Goal: Obtain resource: Download file/media

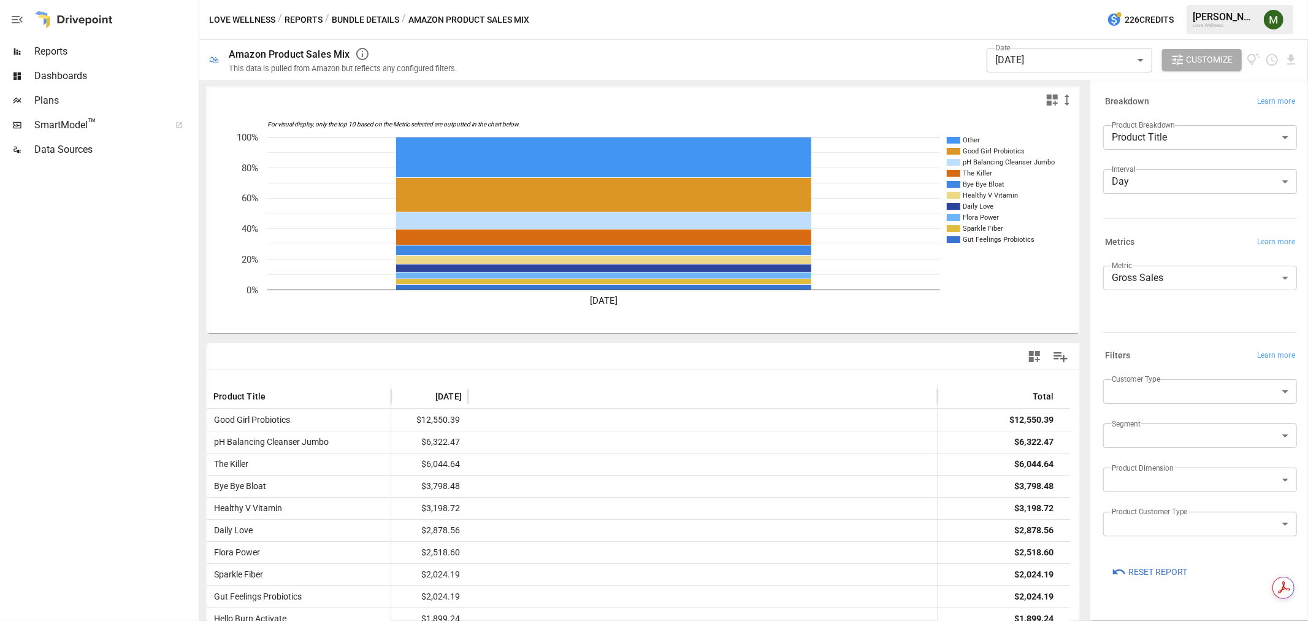
click at [1076, 0] on body "Reports Dashboards Plans SmartModel ™ Data Sources Love Wellness / Reports / Bu…" at bounding box center [654, 0] width 1308 height 0
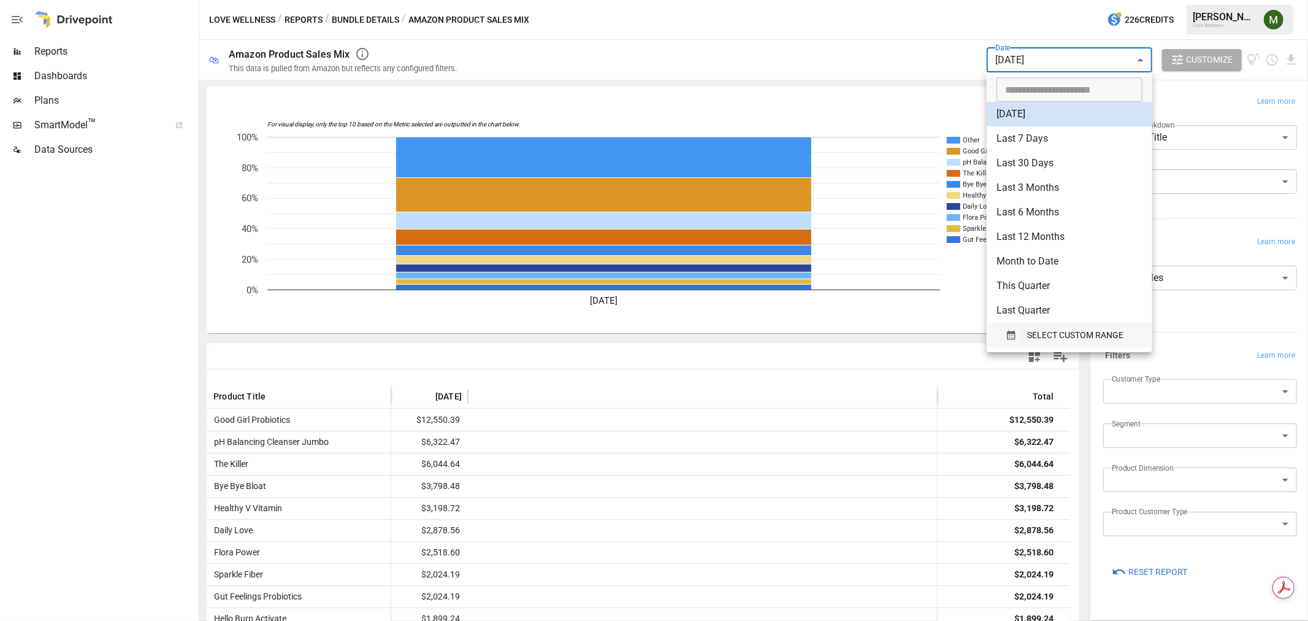
click at [1008, 331] on icon "button" at bounding box center [1011, 335] width 8 height 9
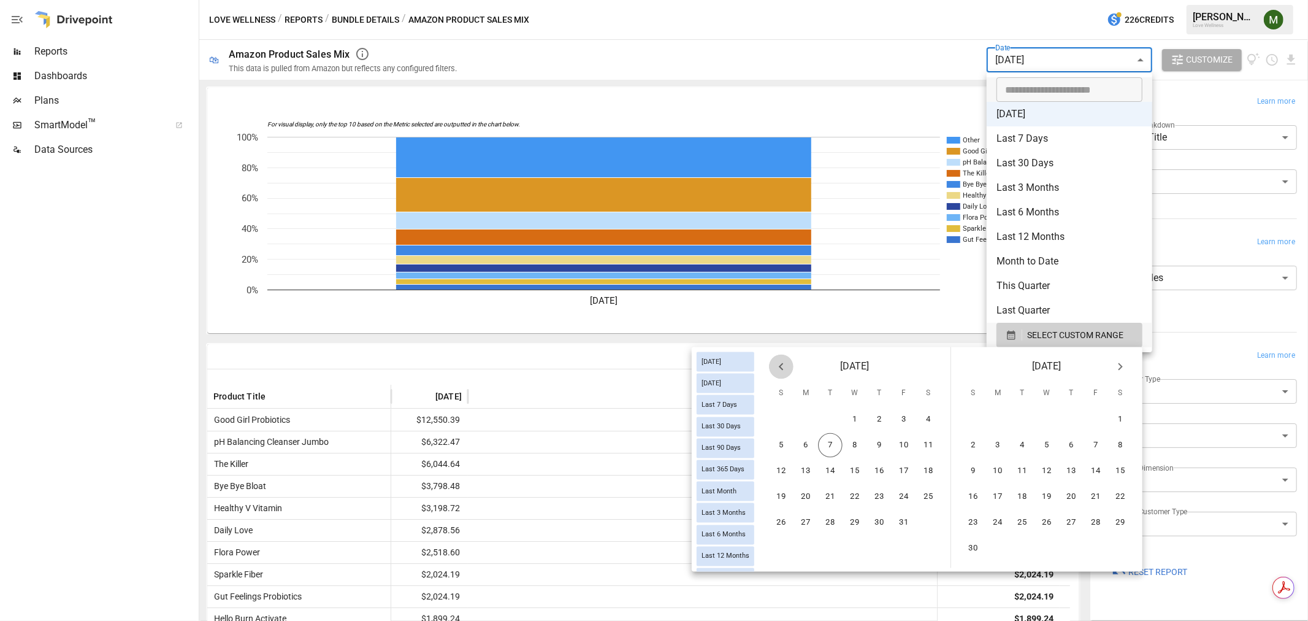
click at [782, 364] on icon "Previous month" at bounding box center [781, 366] width 4 height 7
drag, startPoint x: 781, startPoint y: 362, endPoint x: 803, endPoint y: 391, distance: 37.2
click at [781, 363] on icon "Previous month" at bounding box center [781, 366] width 15 height 15
click at [830, 420] on button "1" at bounding box center [830, 419] width 25 height 25
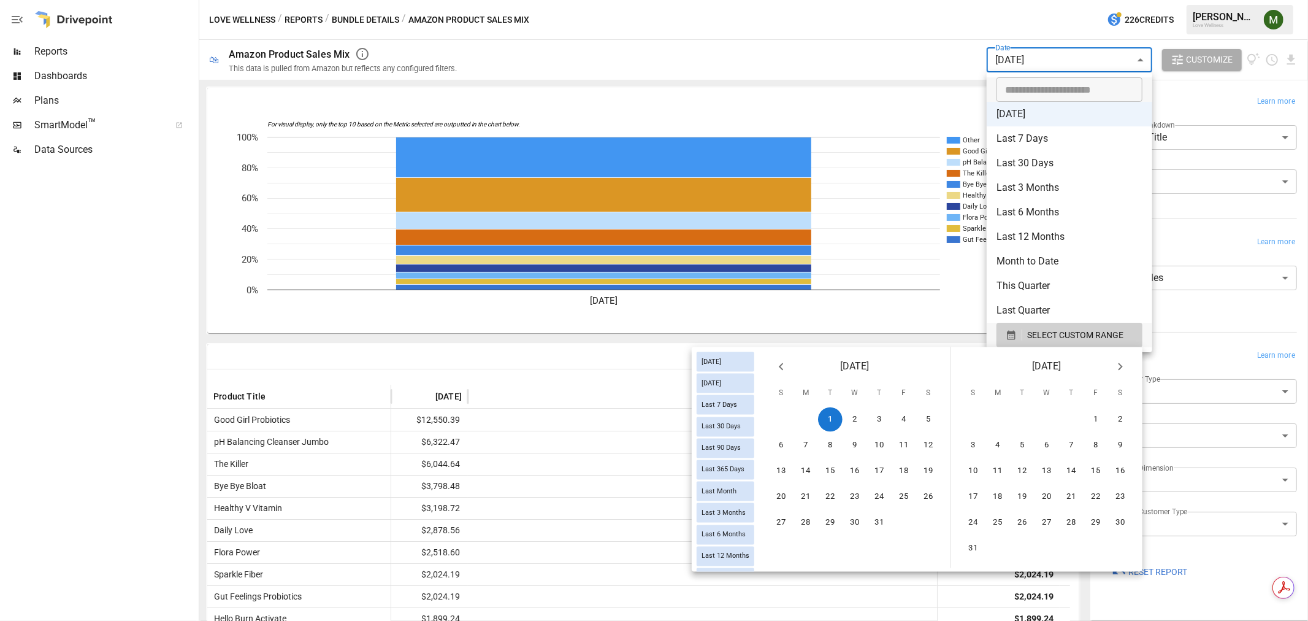
click at [1125, 366] on icon "Next month" at bounding box center [1120, 366] width 15 height 15
click at [1008, 438] on button "6" at bounding box center [997, 445] width 25 height 25
type input "******"
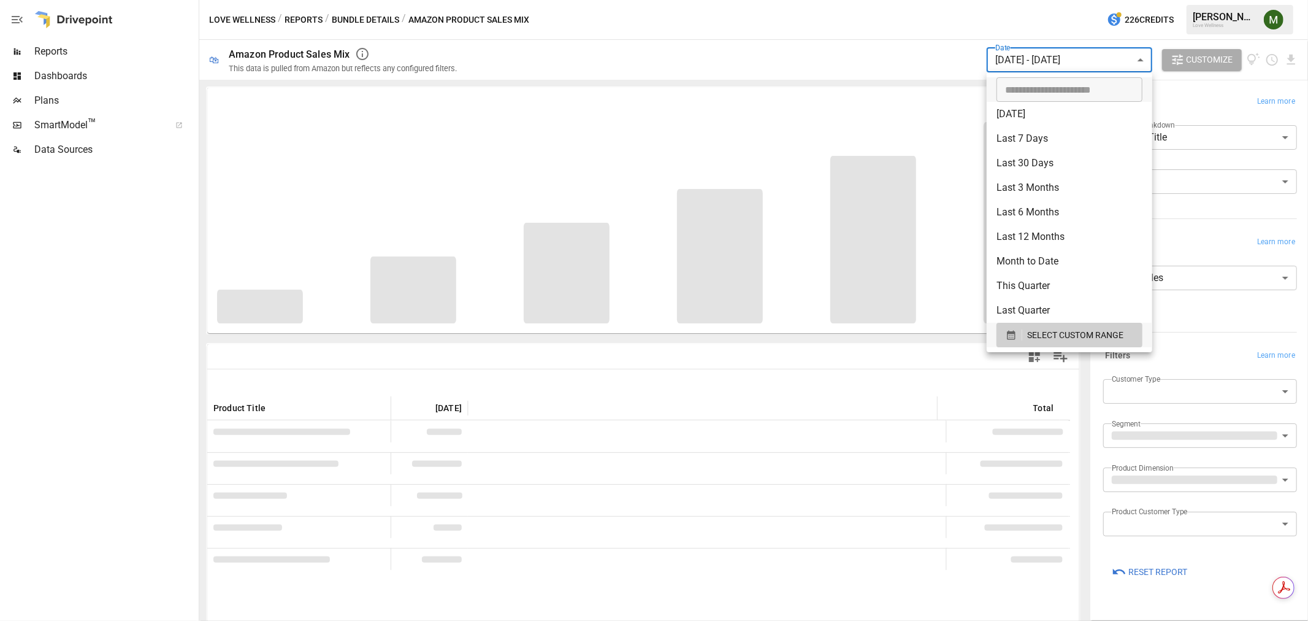
click at [901, 101] on div at bounding box center [654, 310] width 1308 height 621
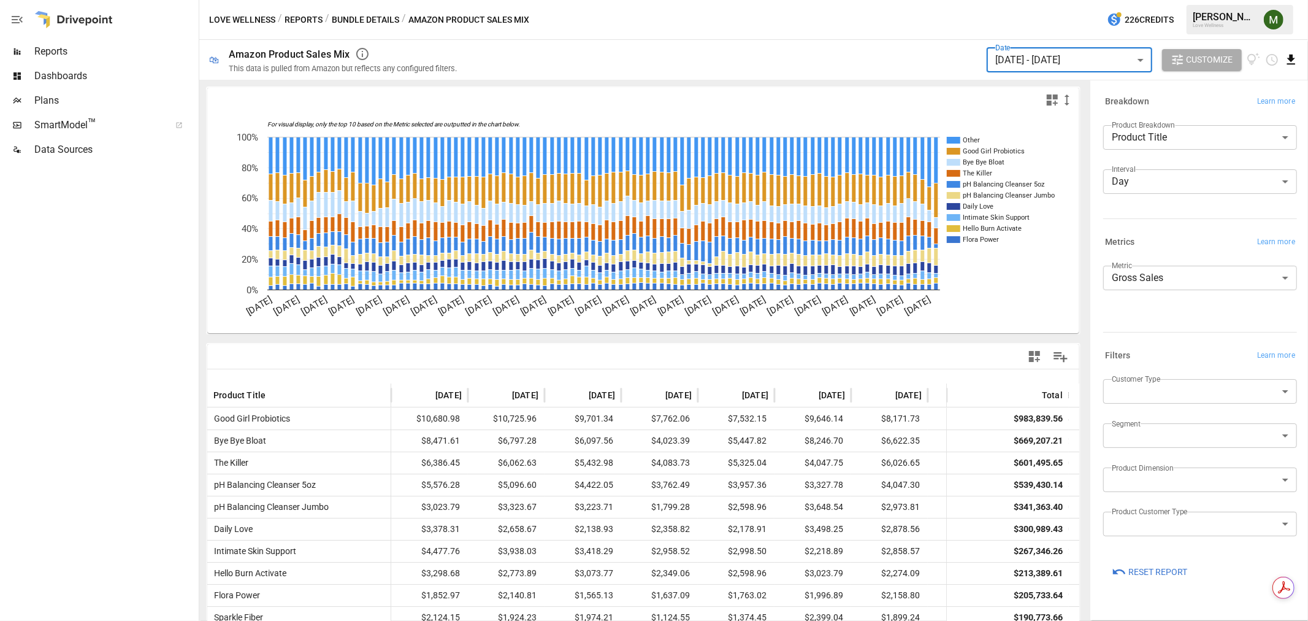
click at [1290, 59] on icon "Download report" at bounding box center [1291, 60] width 8 height 10
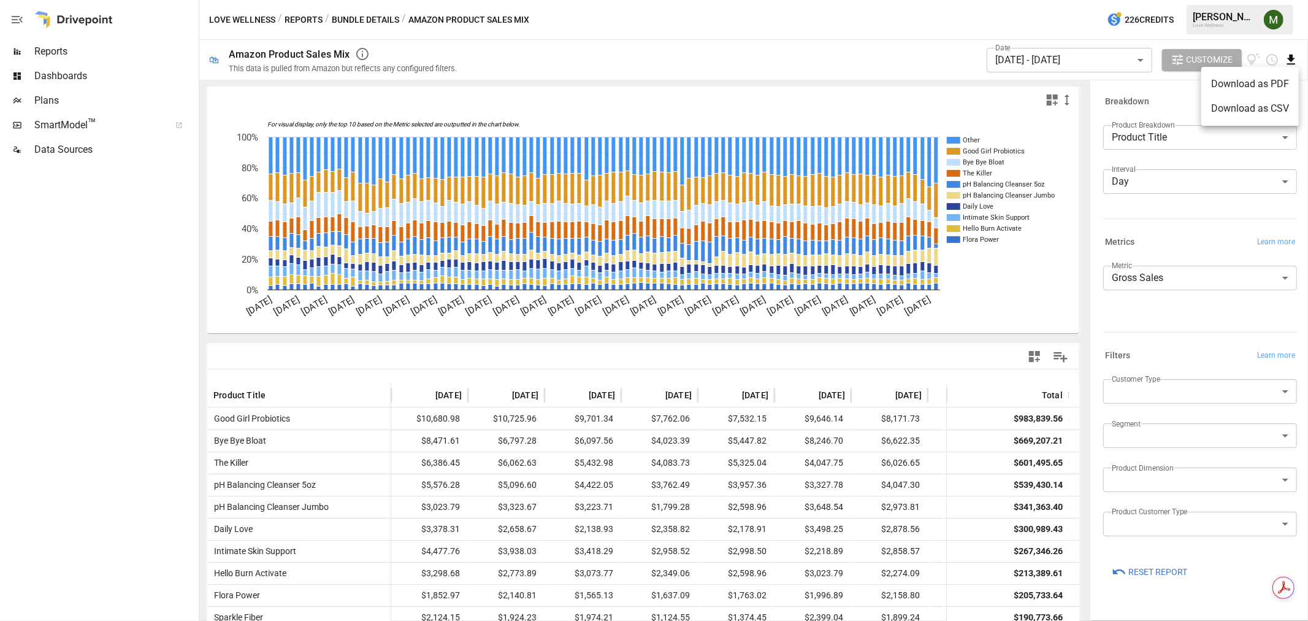
click at [1272, 107] on li "Download as CSV" at bounding box center [1250, 108] width 98 height 25
click at [1131, 0] on body "Reports Dashboards Plans SmartModel ™ Data Sources Love Wellness / Reports / Bu…" at bounding box center [654, 0] width 1308 height 0
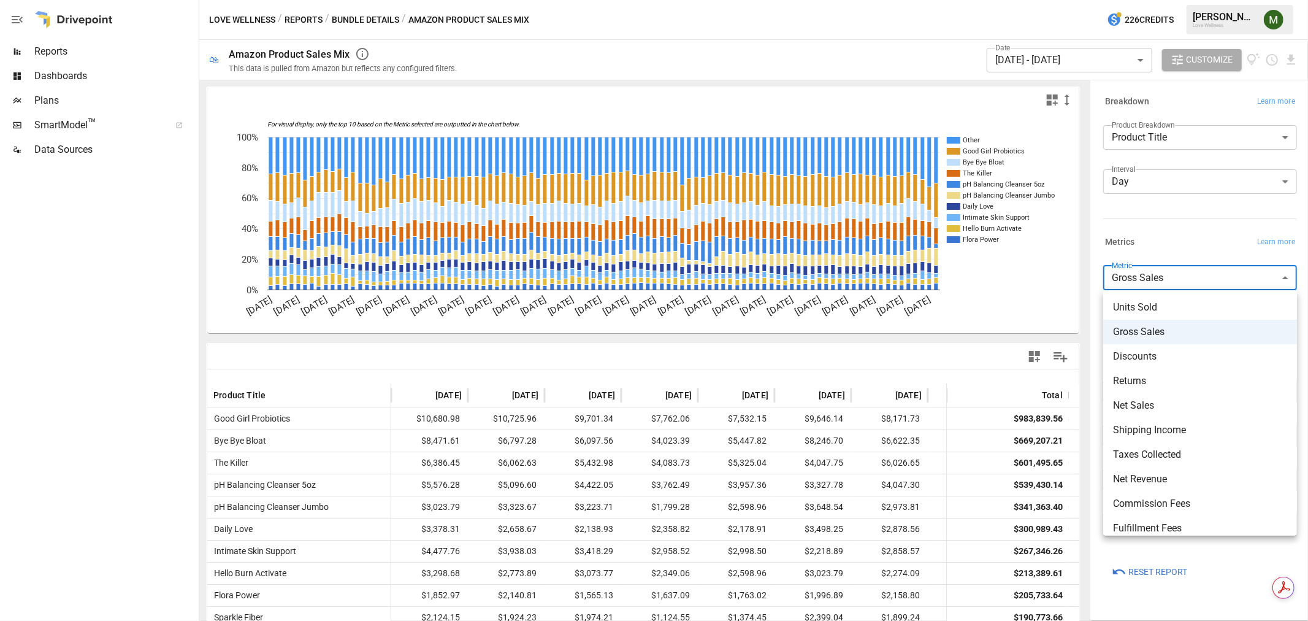
click at [1154, 299] on li "Units Sold" at bounding box center [1200, 307] width 194 height 25
type input "**********"
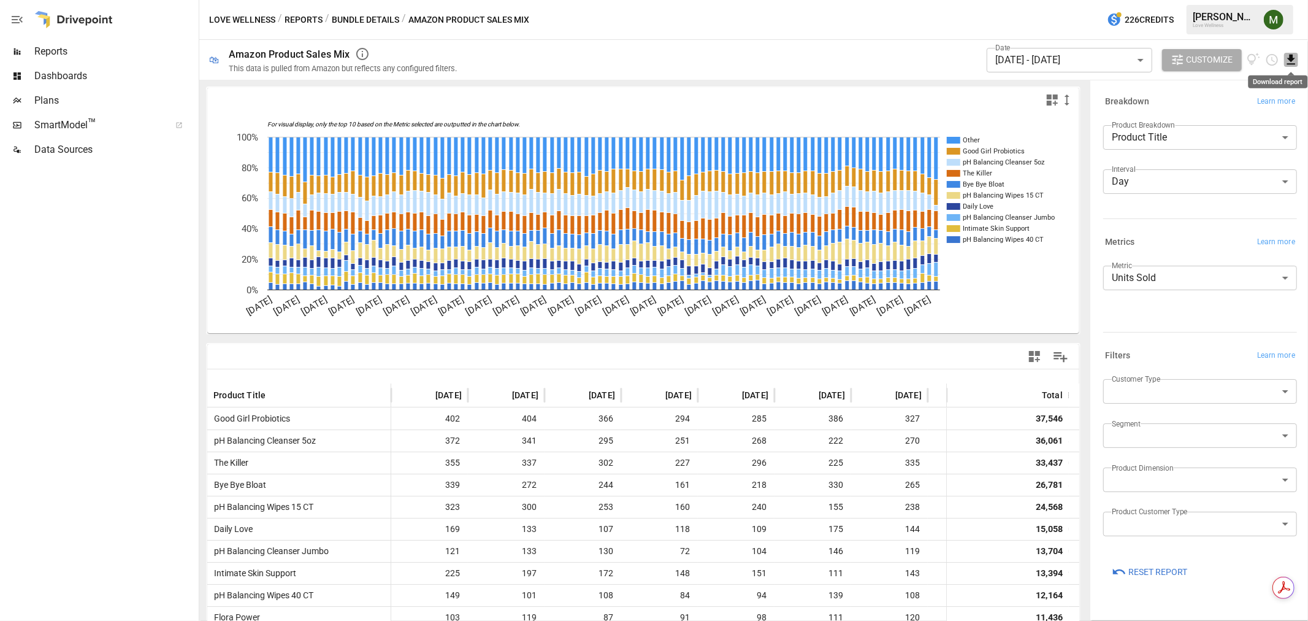
click at [1289, 58] on icon "Download report" at bounding box center [1291, 60] width 8 height 10
click at [1266, 105] on li "Download as CSV" at bounding box center [1250, 108] width 98 height 25
